Goal: Task Accomplishment & Management: Use online tool/utility

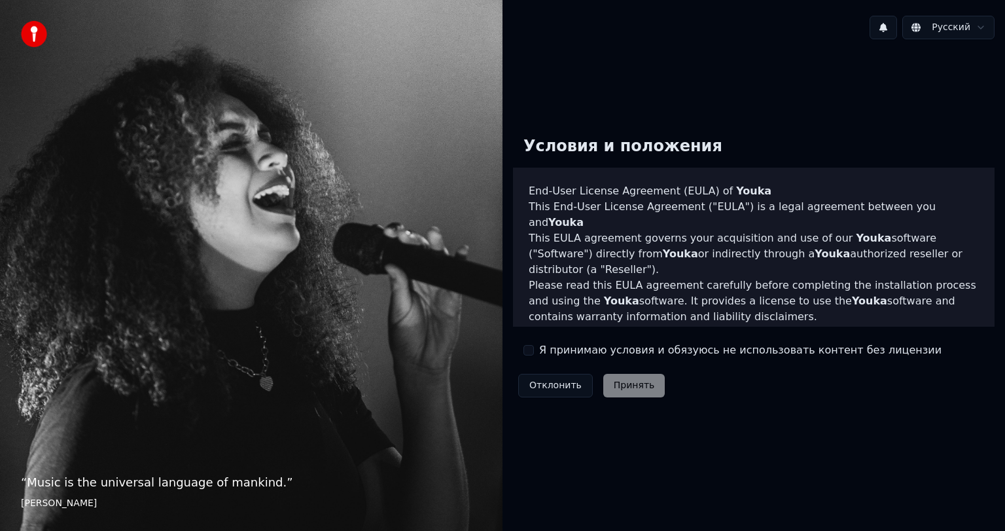
click at [537, 344] on div "Я принимаю условия и обязуюсь не использовать контент без лицензии" at bounding box center [732, 350] width 418 height 16
click at [531, 349] on button "Я принимаю условия и обязуюсь не использовать контент без лицензии" at bounding box center [528, 350] width 10 height 10
click at [648, 395] on button "Принять" at bounding box center [634, 386] width 62 height 24
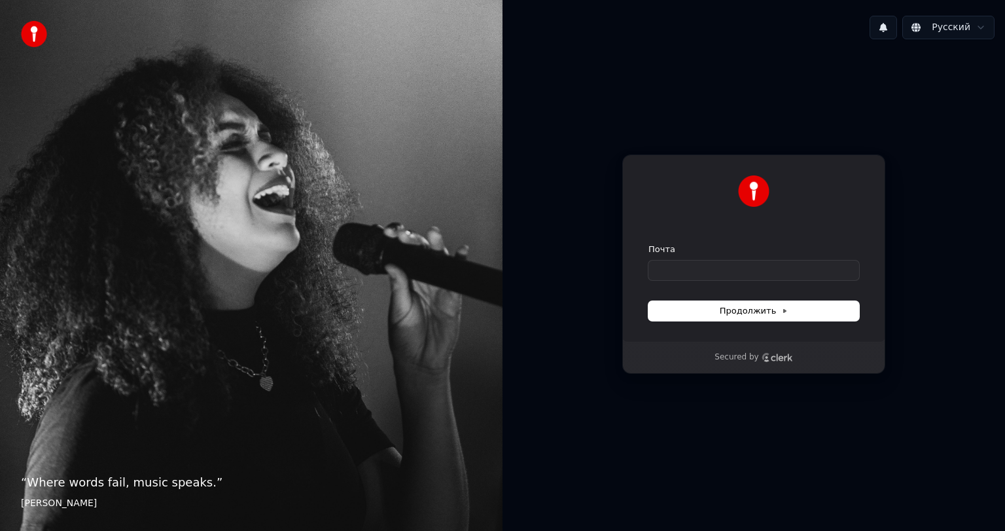
click at [684, 282] on form "Почта Продолжить" at bounding box center [753, 281] width 211 height 77
click at [686, 272] on input "Почта" at bounding box center [753, 270] width 211 height 20
click at [718, 309] on button "Продолжить" at bounding box center [753, 311] width 211 height 20
type input "**********"
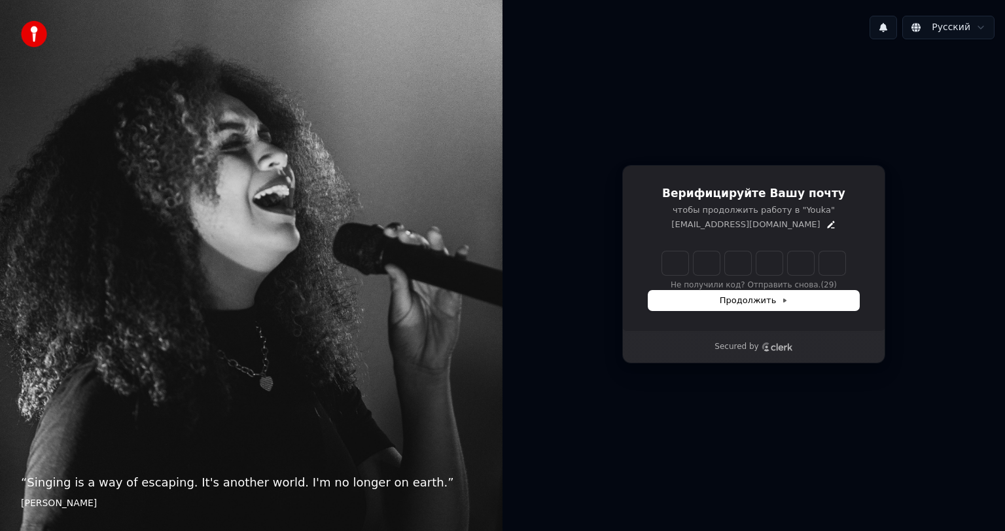
click at [663, 263] on input "Enter verification code" at bounding box center [753, 263] width 183 height 24
type input "******"
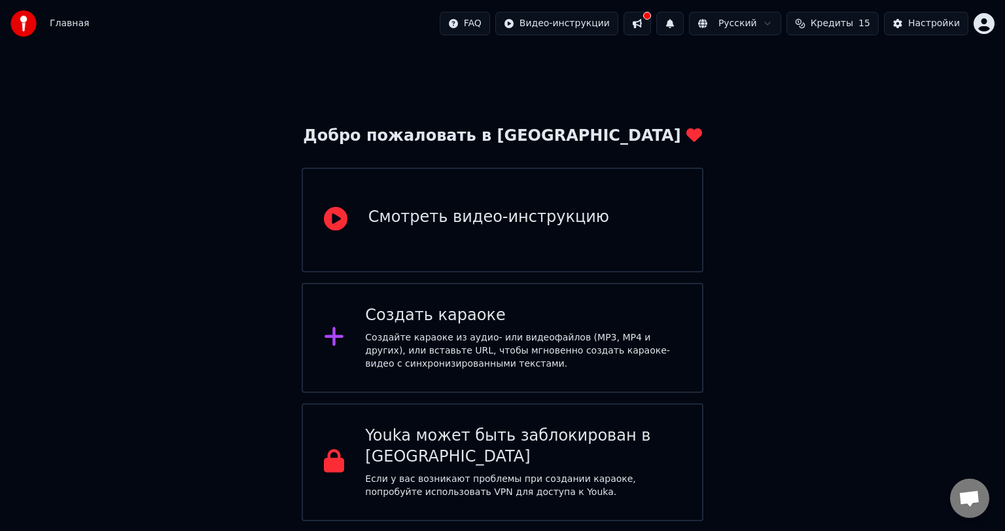
click at [423, 336] on div "Создайте караоке из аудио- или видеофайлов (MP3, MP4 и других), или вставьте UR…" at bounding box center [523, 350] width 316 height 39
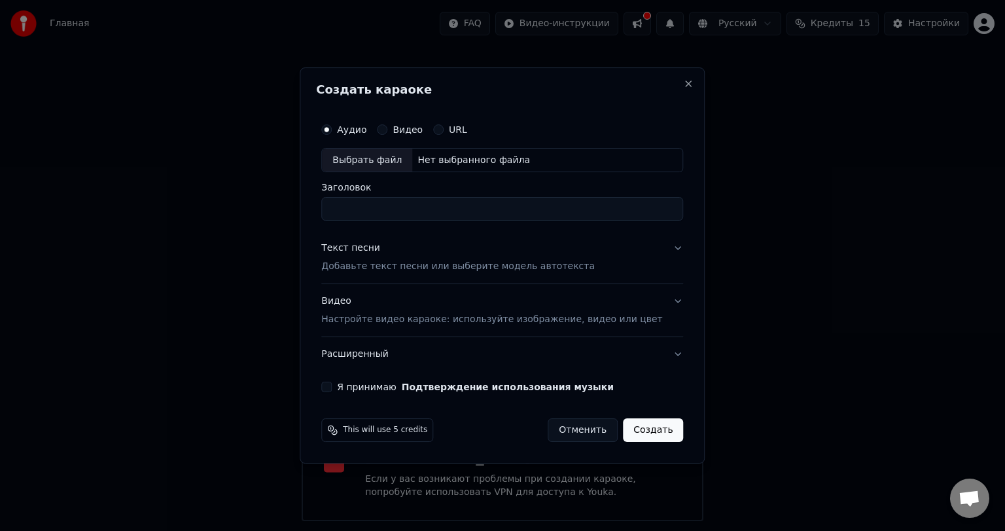
click at [387, 133] on button "Видео" at bounding box center [382, 129] width 10 height 10
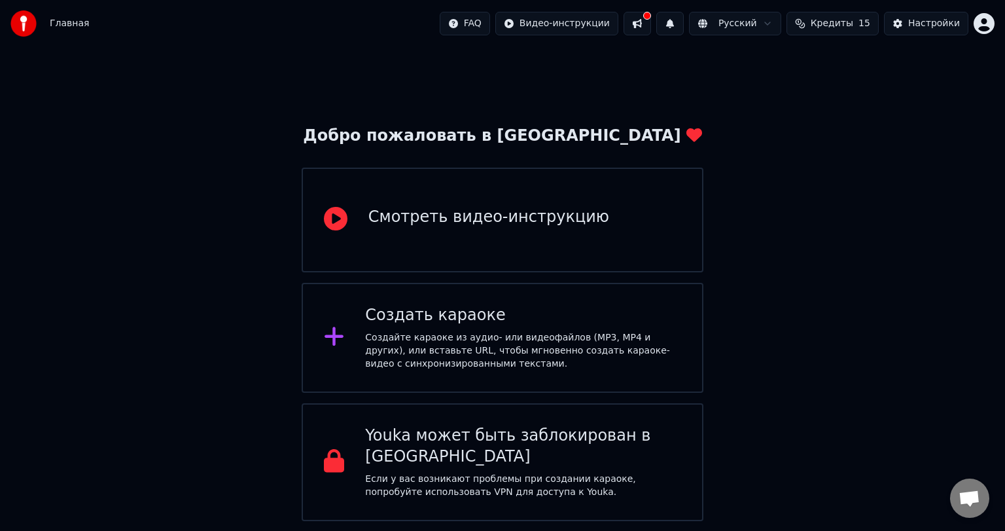
click at [533, 351] on div "Создайте караоке из аудио- или видеофайлов (MP3, MP4 и других), или вставьте UR…" at bounding box center [523, 350] width 316 height 39
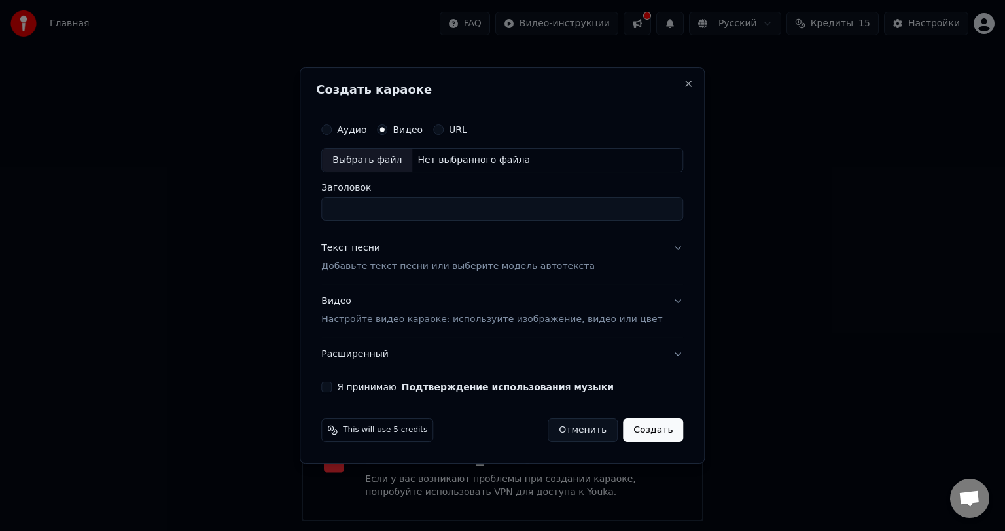
click at [402, 215] on input "Заголовок" at bounding box center [502, 210] width 362 height 24
click at [395, 158] on div "Выбрать файл" at bounding box center [367, 161] width 90 height 24
type input "**********"
click at [387, 266] on p "Добавьте текст песни или выберите модель автотекста" at bounding box center [458, 266] width 274 height 13
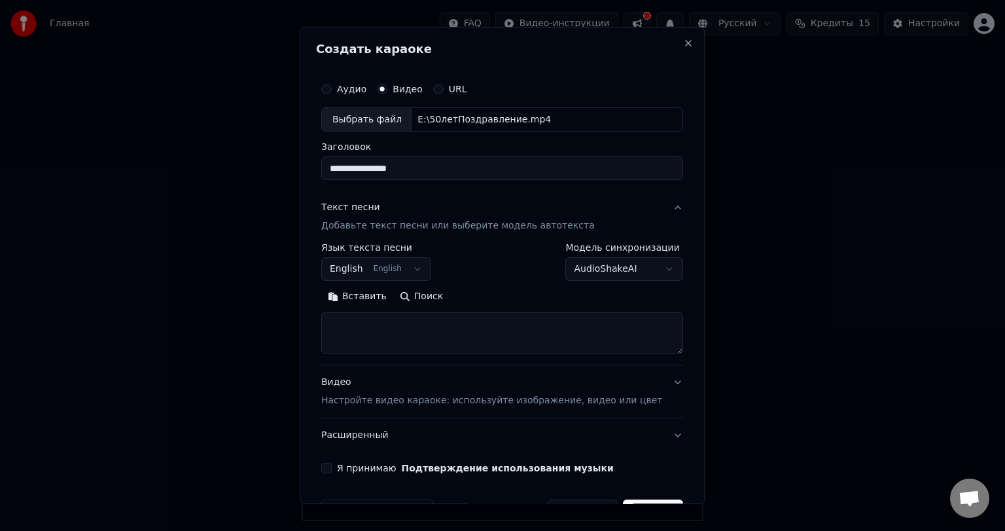
click at [420, 272] on button "English English" at bounding box center [376, 270] width 110 height 24
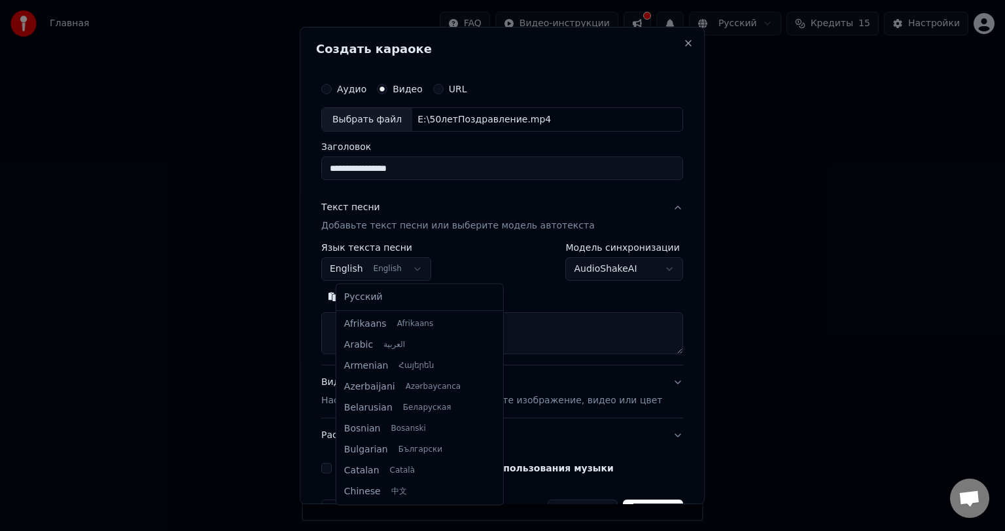
scroll to position [105, 0]
select select "**"
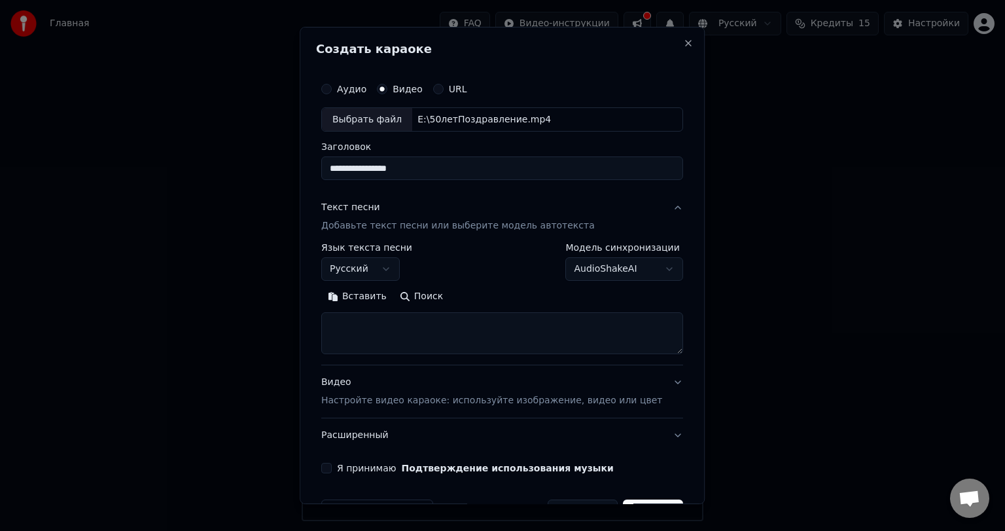
click at [400, 328] on textarea at bounding box center [502, 334] width 362 height 42
paste textarea "**********"
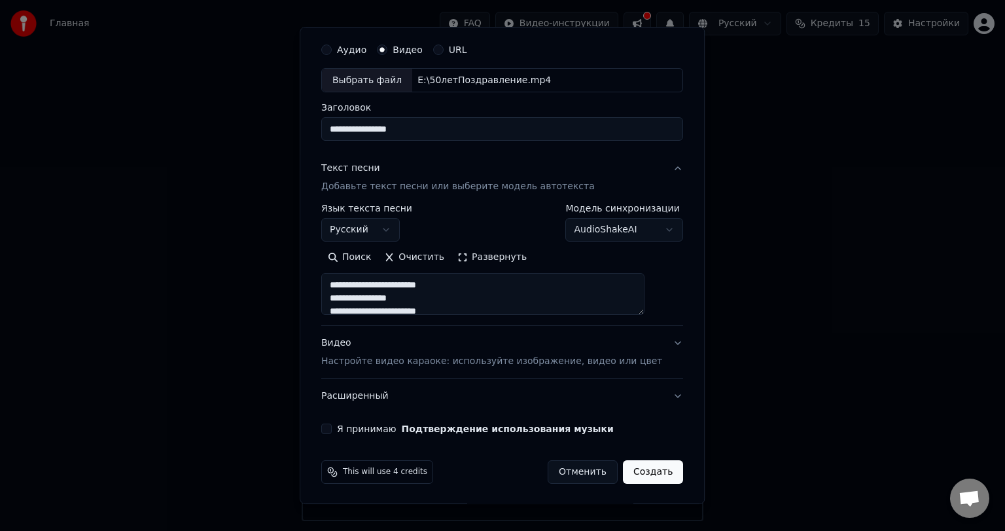
type textarea "**********"
click at [363, 369] on button "Видео Настройте видео караоке: используйте изображение, видео или цвет" at bounding box center [502, 353] width 362 height 52
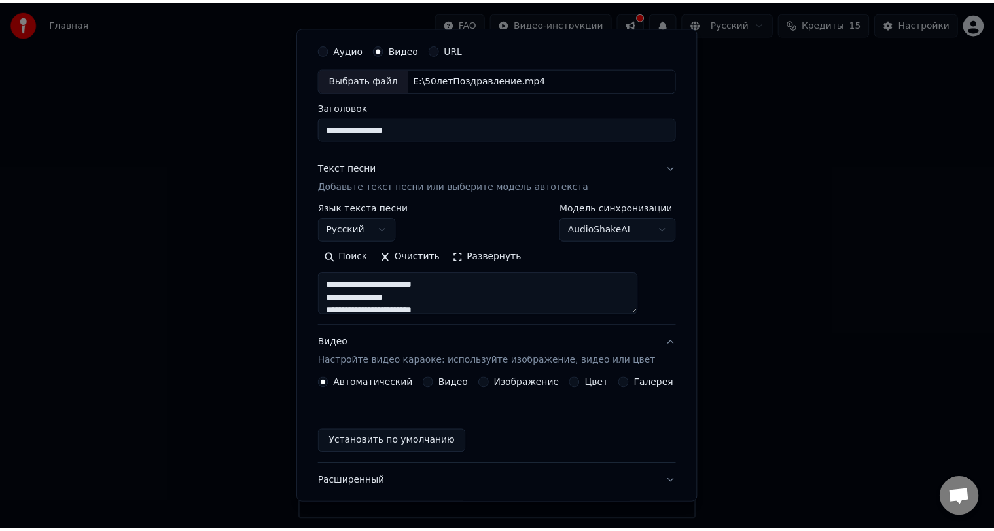
scroll to position [4, 0]
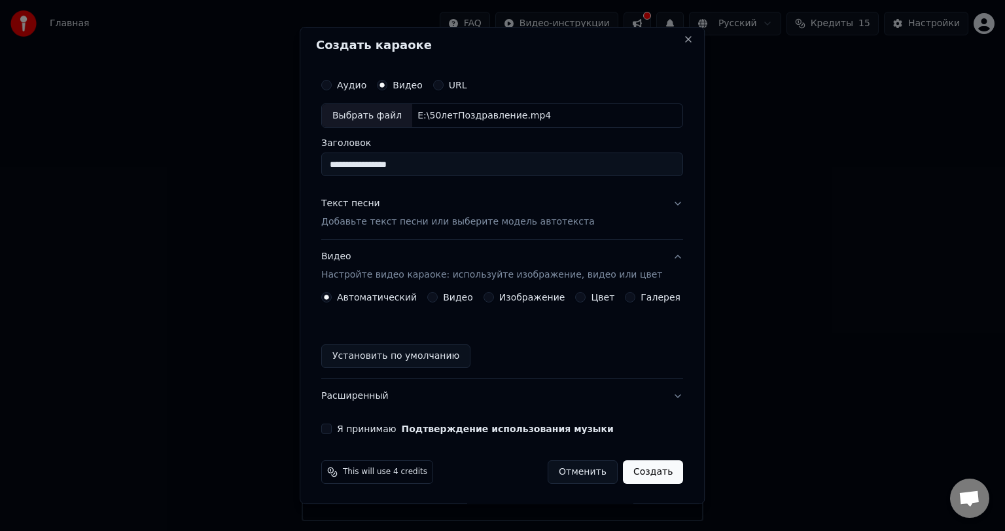
click at [632, 470] on button "Создать" at bounding box center [653, 472] width 60 height 24
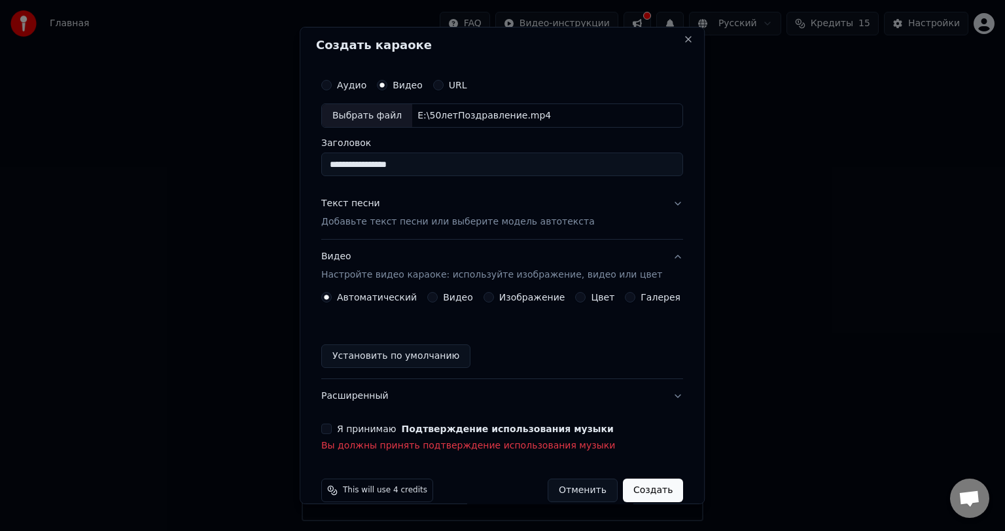
click at [400, 424] on label "Я принимаю Подтверждение использования музыки" at bounding box center [475, 428] width 277 height 9
click at [332, 423] on button "Я принимаю Подтверждение использования музыки" at bounding box center [326, 428] width 10 height 10
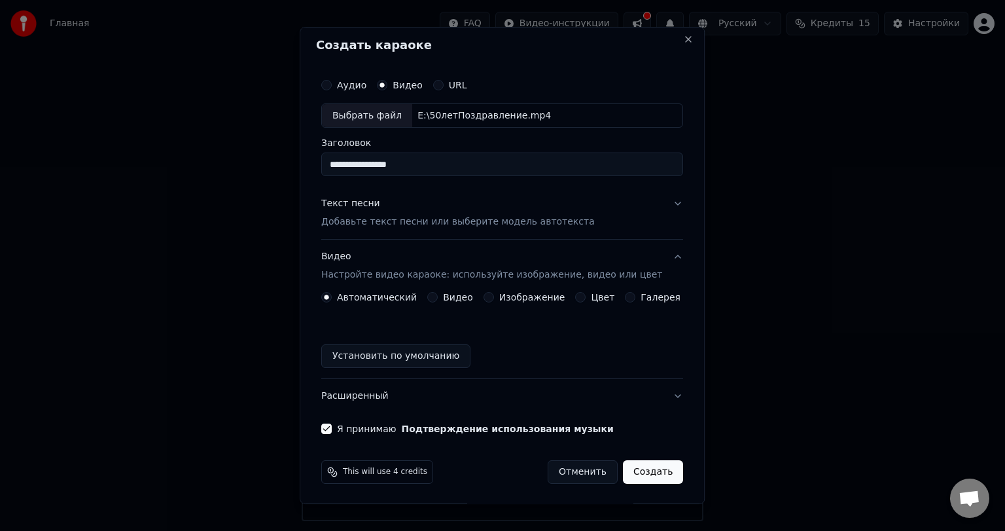
click at [643, 479] on button "Создать" at bounding box center [653, 472] width 60 height 24
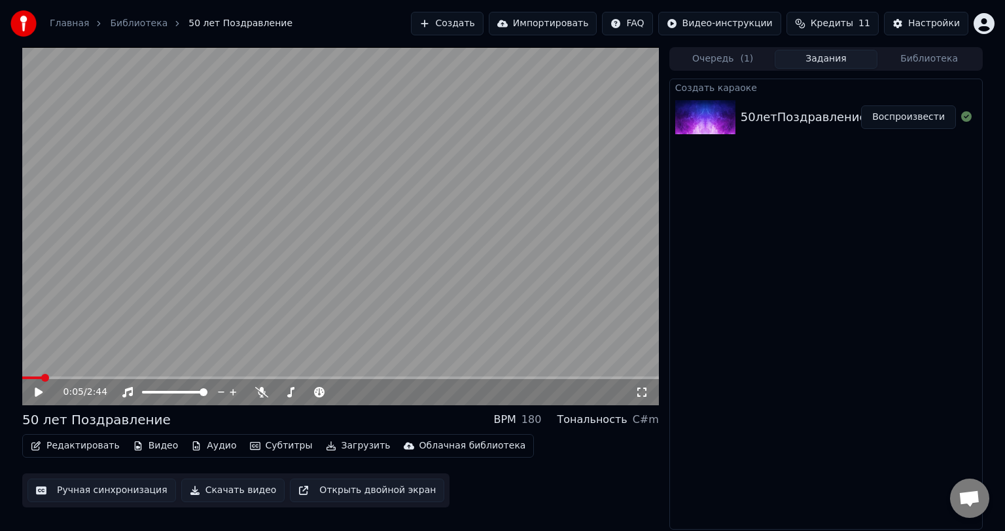
click at [42, 376] on span at bounding box center [32, 377] width 20 height 3
click at [39, 395] on icon at bounding box center [48, 392] width 31 height 10
click at [257, 394] on icon at bounding box center [261, 392] width 13 height 10
click at [260, 391] on icon at bounding box center [261, 392] width 13 height 10
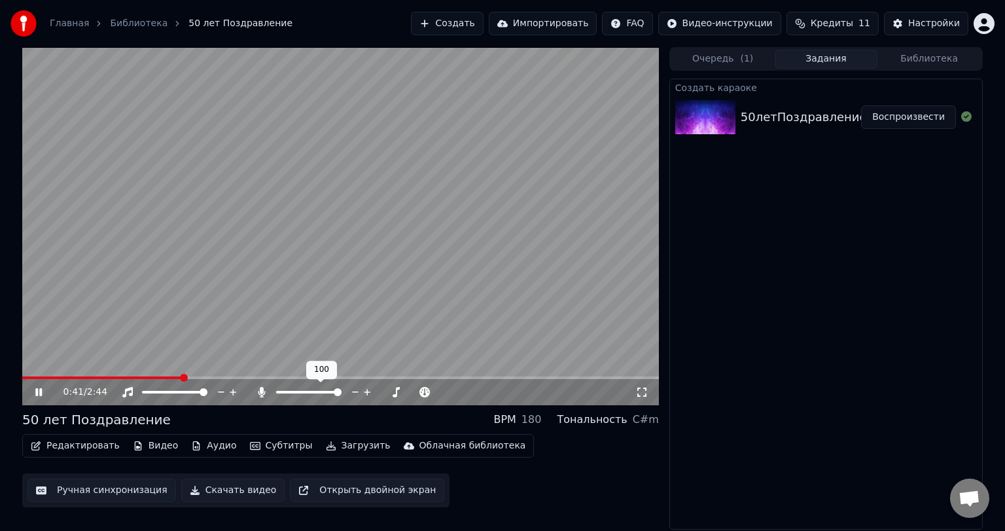
click at [280, 391] on span at bounding box center [308, 392] width 65 height 3
click at [296, 392] on span at bounding box center [298, 392] width 8 height 8
click at [279, 391] on span at bounding box center [283, 392] width 8 height 8
click at [454, 378] on span at bounding box center [340, 377] width 637 height 3
click at [40, 380] on div "2:44 / 2:44" at bounding box center [340, 392] width 637 height 26
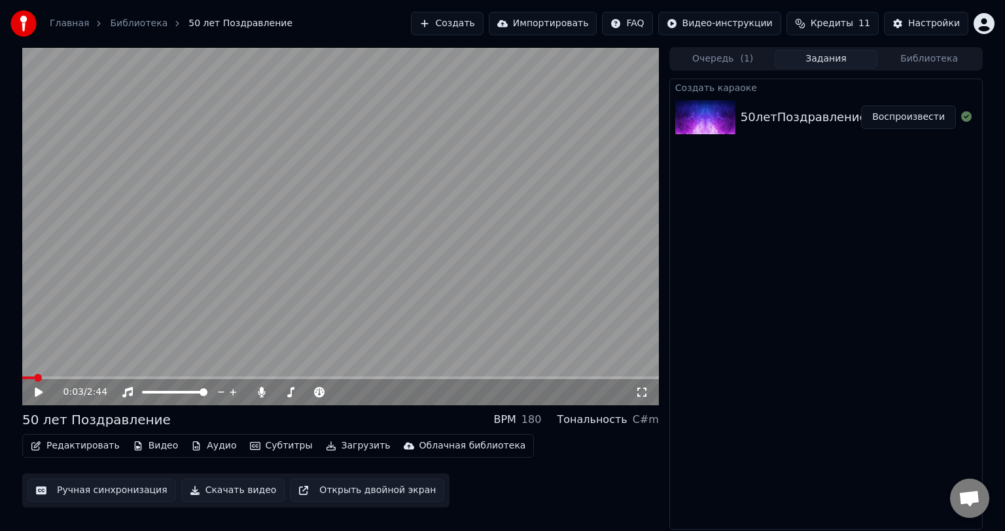
click at [34, 374] on span at bounding box center [38, 378] width 8 height 8
click at [37, 391] on icon at bounding box center [39, 391] width 8 height 9
click at [36, 391] on icon at bounding box center [38, 392] width 7 height 8
click at [33, 393] on icon at bounding box center [48, 392] width 31 height 10
click at [264, 395] on icon at bounding box center [261, 392] width 13 height 10
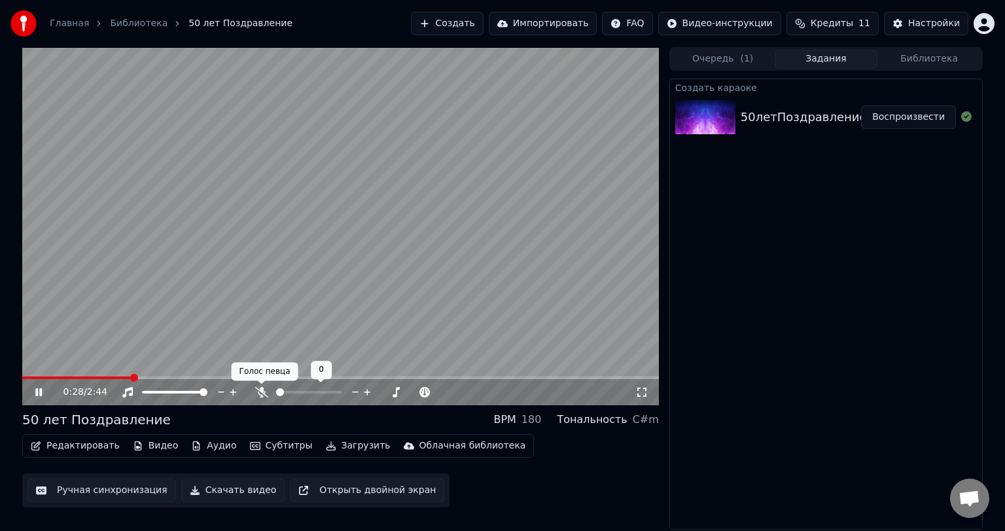
click at [266, 392] on icon at bounding box center [261, 392] width 13 height 10
click at [33, 393] on icon at bounding box center [48, 392] width 31 height 10
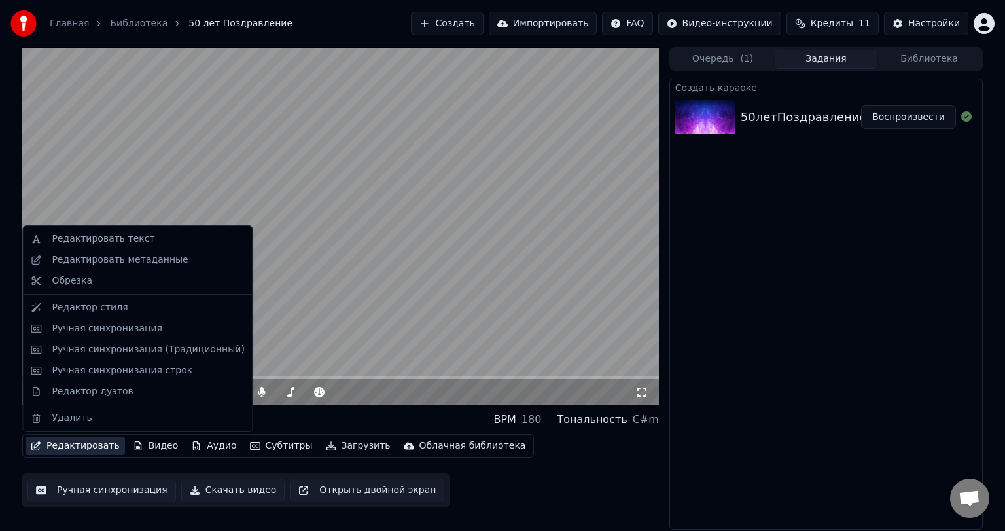
click at [76, 445] on button "Редактировать" at bounding box center [75, 445] width 99 height 18
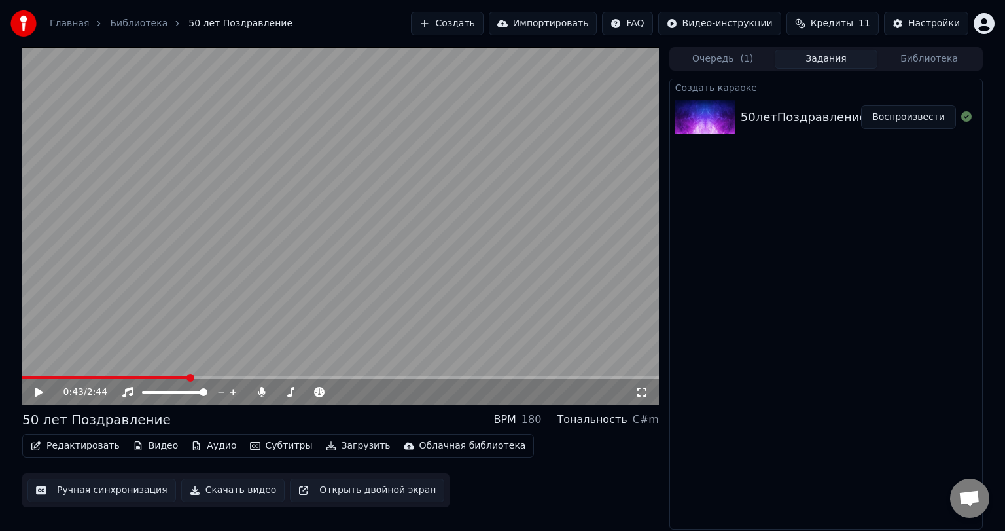
click at [68, 497] on button "Ручная синхронизация" at bounding box center [101, 490] width 149 height 24
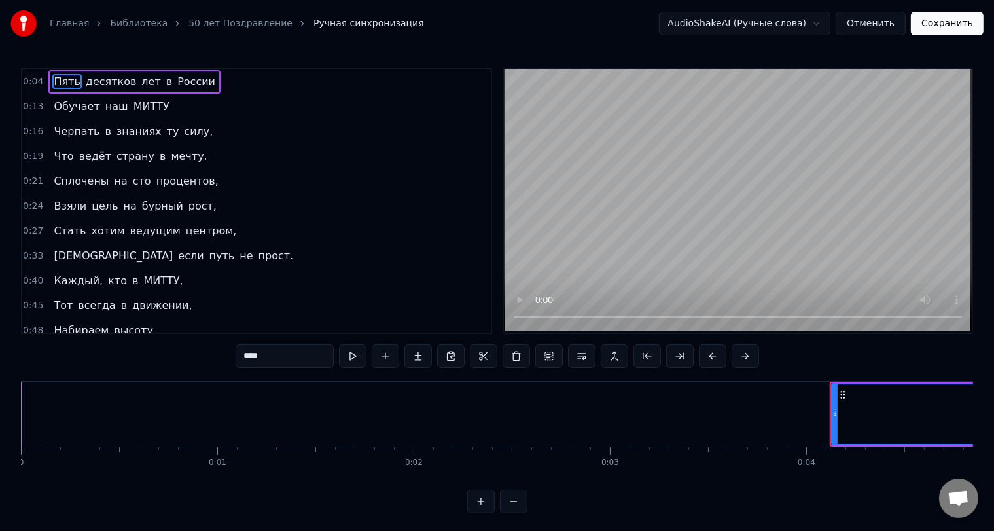
click at [25, 82] on span "0:04" at bounding box center [33, 81] width 20 height 13
